Goal: Task Accomplishment & Management: Use online tool/utility

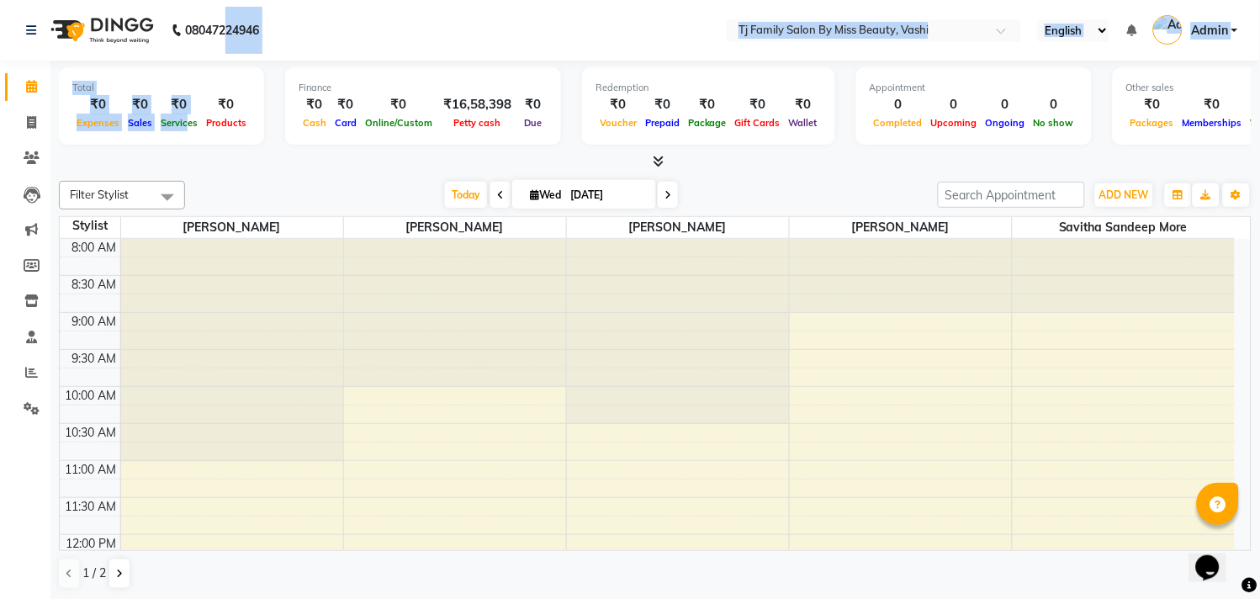
drag, startPoint x: 185, startPoint y: 114, endPoint x: 384, endPoint y: 338, distance: 299.2
click at [220, 50] on app-home "08047224946 Select Location × Tj Family Salon By Miss Beauty, Vashi English ENG…" at bounding box center [630, 300] width 1260 height 601
click at [27, 111] on link "Invoice" at bounding box center [25, 123] width 40 height 28
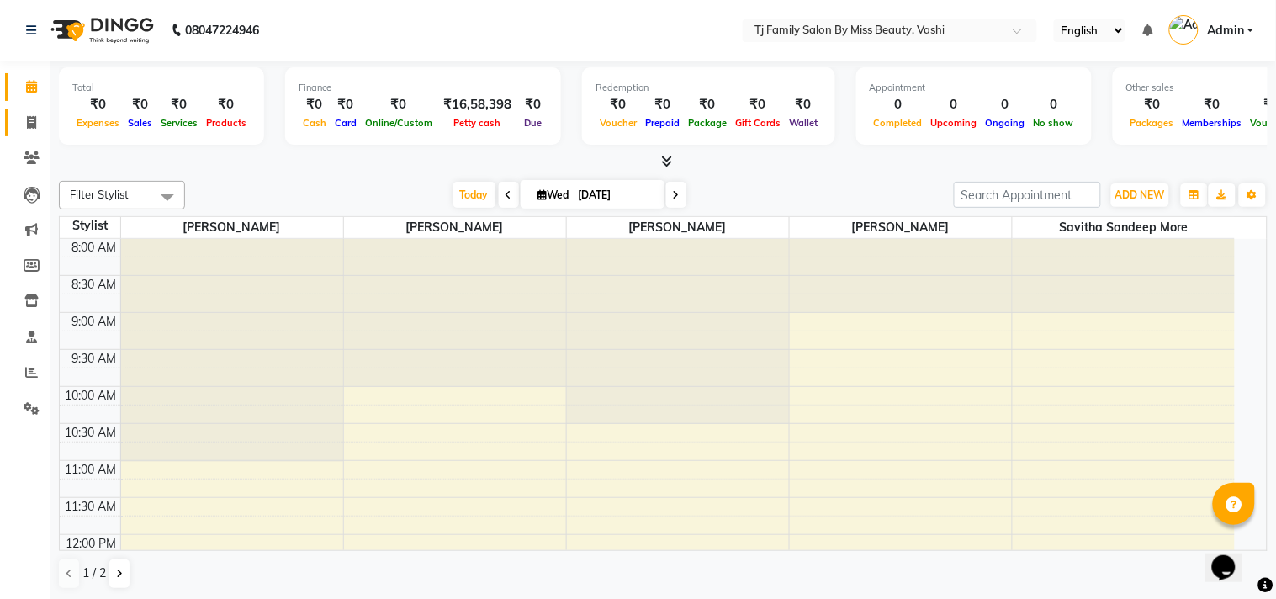
select select "703"
select select "service"
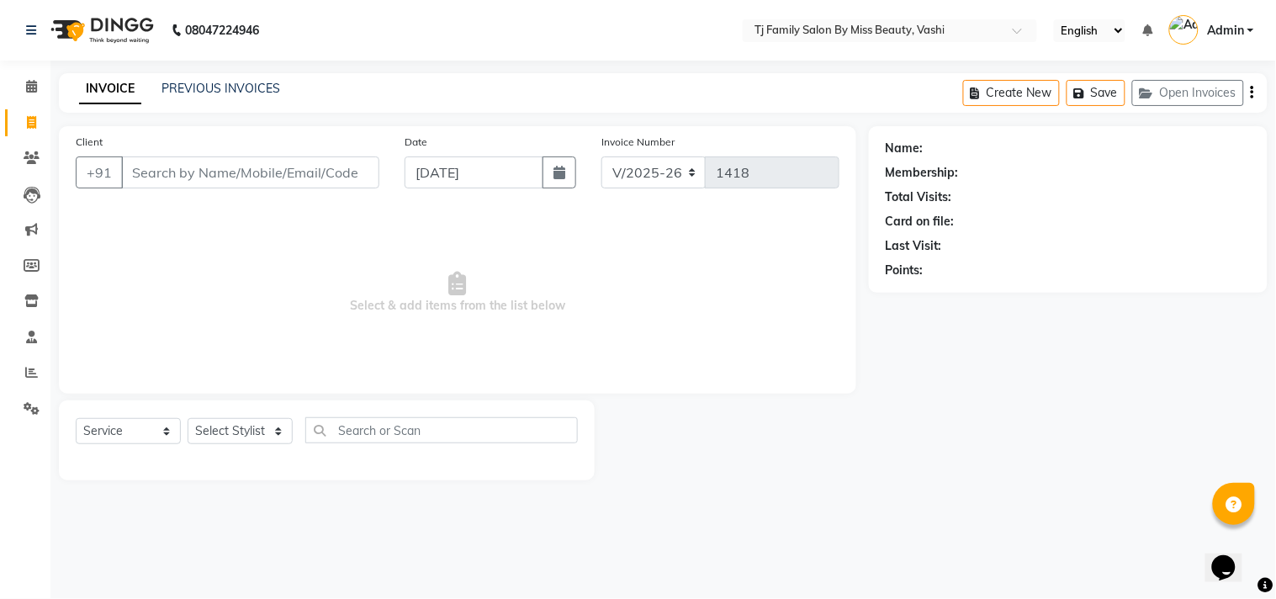
click at [173, 173] on input "Client" at bounding box center [250, 172] width 258 height 32
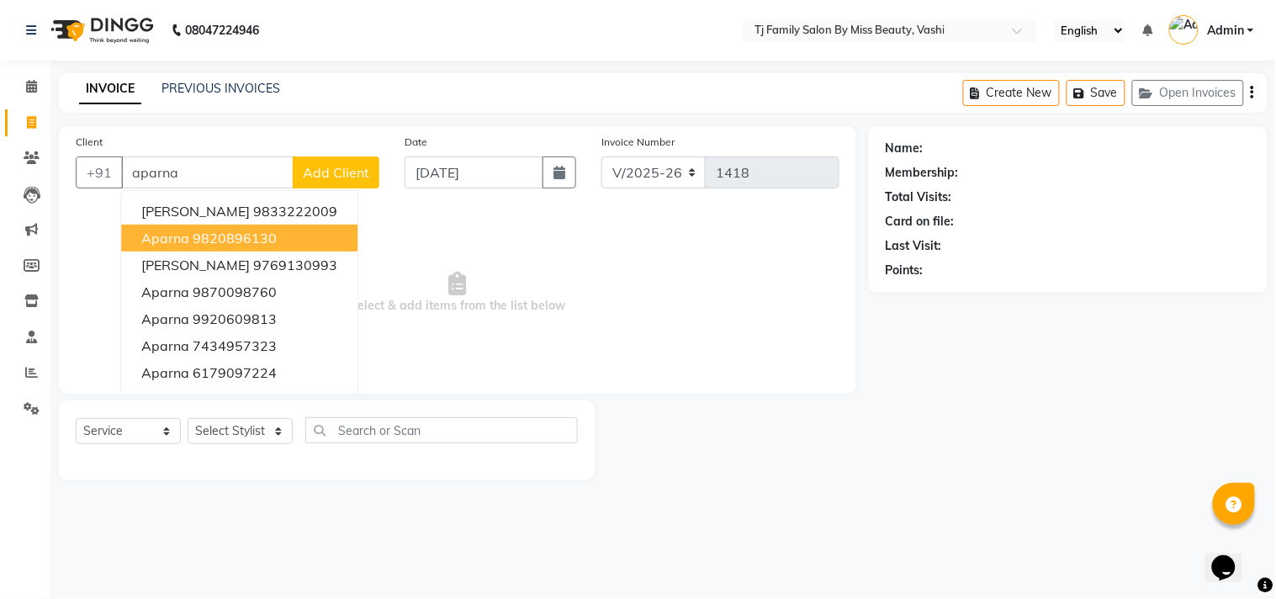
click at [181, 242] on span "Aparna" at bounding box center [165, 238] width 48 height 17
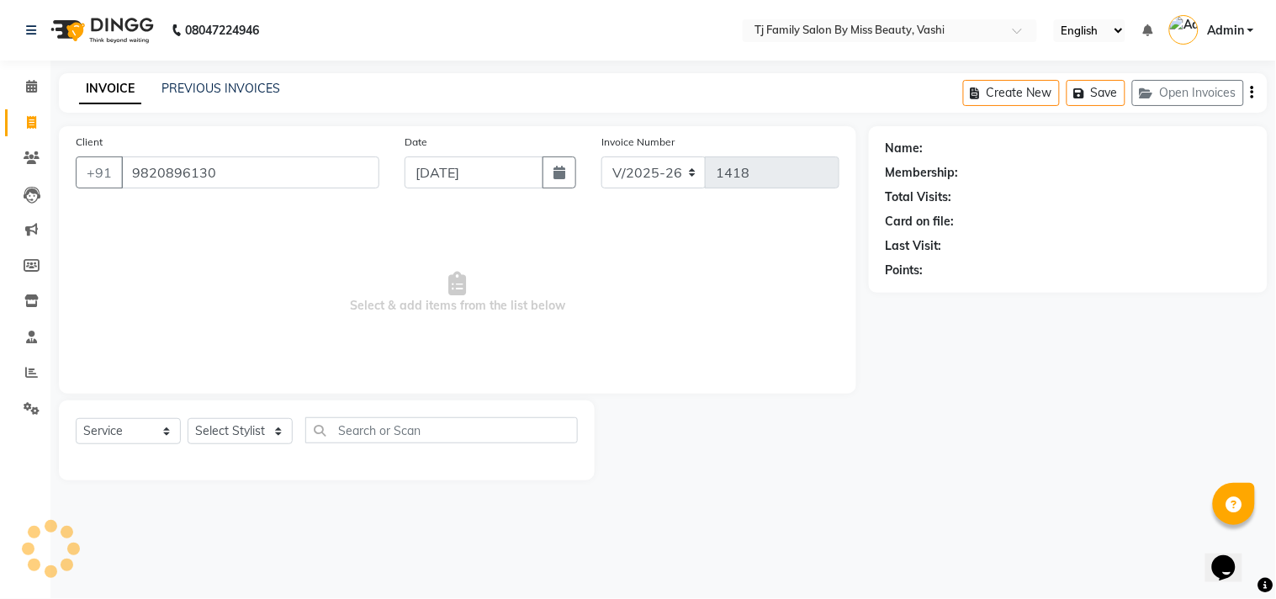
type input "9820896130"
